Goal: Task Accomplishment & Management: Manage account settings

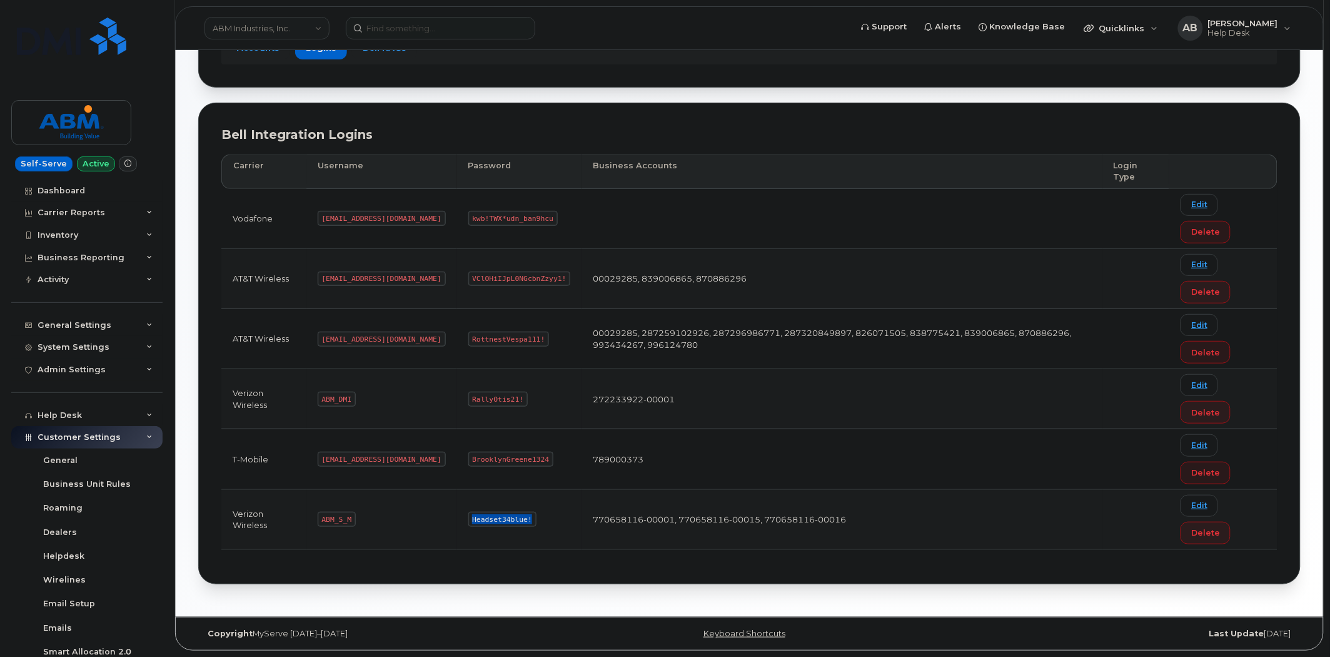
scroll to position [147, 0]
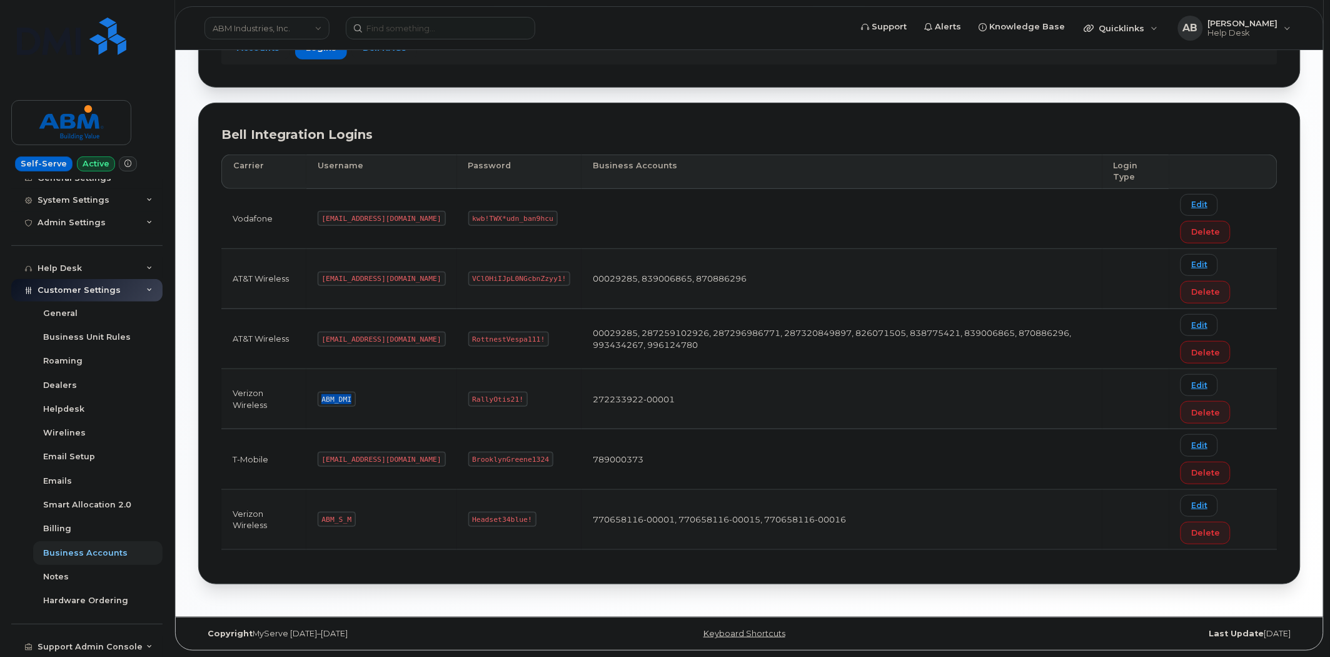
drag, startPoint x: 348, startPoint y: 396, endPoint x: 320, endPoint y: 396, distance: 28.8
click at [320, 396] on code "ABM_DMI" at bounding box center [337, 398] width 38 height 15
copy code "ABM_DMI"
drag, startPoint x: 475, startPoint y: 393, endPoint x: 420, endPoint y: 397, distance: 55.2
click at [457, 397] on td "RallyOtis21!" at bounding box center [519, 399] width 125 height 60
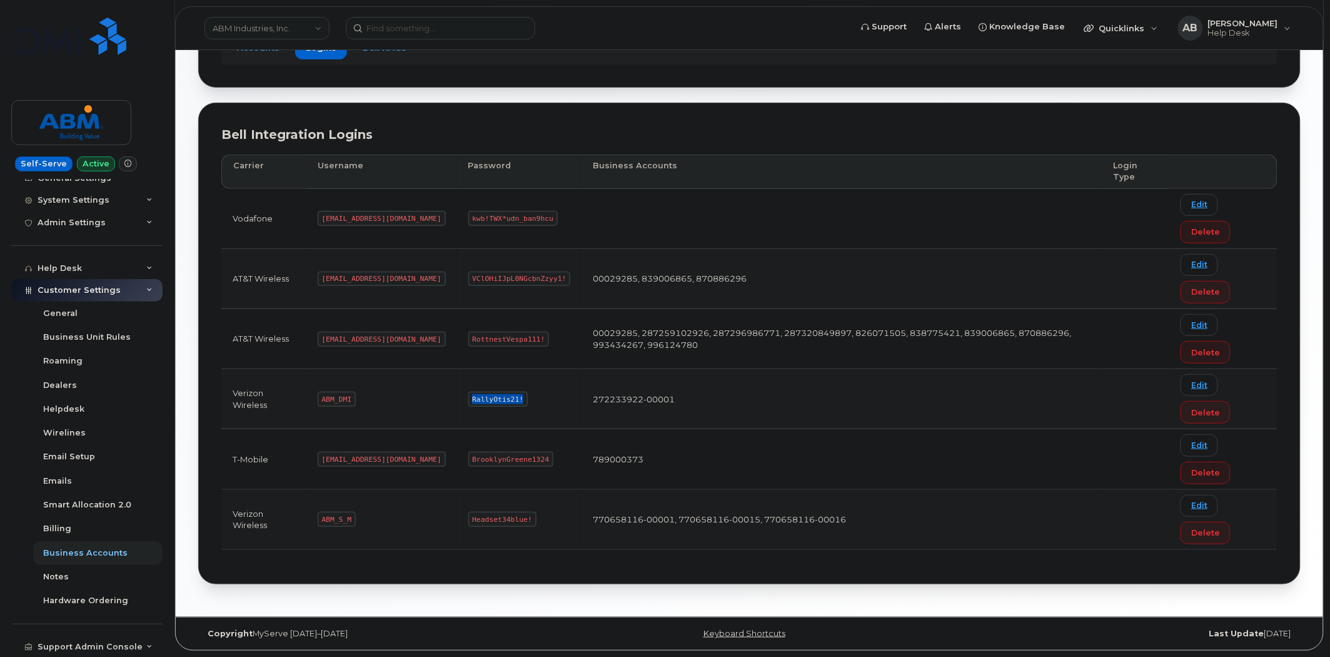
copy code "RallyOtis21!"
drag, startPoint x: 500, startPoint y: 455, endPoint x: 425, endPoint y: 457, distance: 75.1
click at [468, 457] on code "BrooklynGreene1324" at bounding box center [510, 458] width 85 height 15
copy code "BrooklynGreene1324"
drag, startPoint x: 373, startPoint y: 336, endPoint x: 316, endPoint y: 336, distance: 57.5
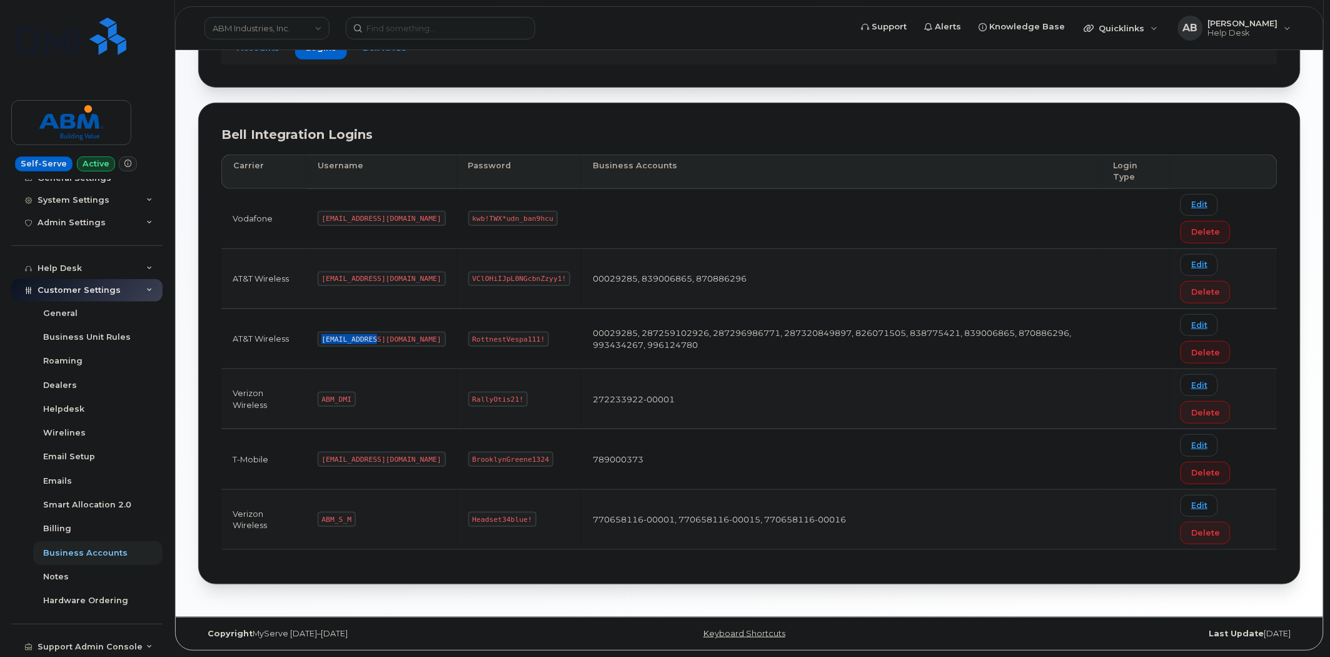
click at [316, 336] on td "[EMAIL_ADDRESS][DOMAIN_NAME]" at bounding box center [381, 339] width 151 height 60
copy code "[EMAIL_ADDRESS][DOMAIN_NAME]"
drag, startPoint x: 496, startPoint y: 338, endPoint x: 422, endPoint y: 336, distance: 73.8
click at [457, 336] on td "RottnestVespa111!" at bounding box center [519, 339] width 125 height 60
copy code "RottnestVespa111!"
